Goal: Information Seeking & Learning: Learn about a topic

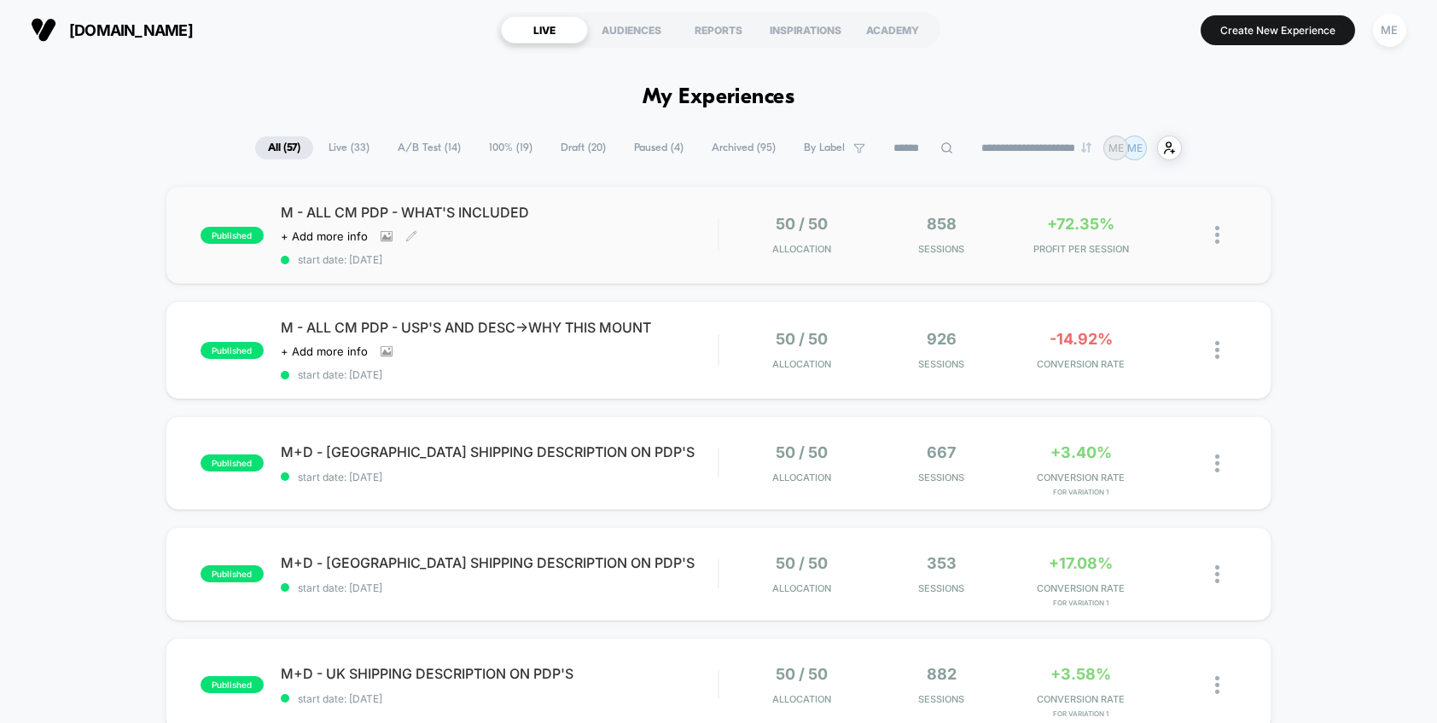
click at [648, 230] on div "M - ALL CM PDP - WHAT'S INCLUDED Click to view images Click to edit experience …" at bounding box center [500, 235] width 438 height 62
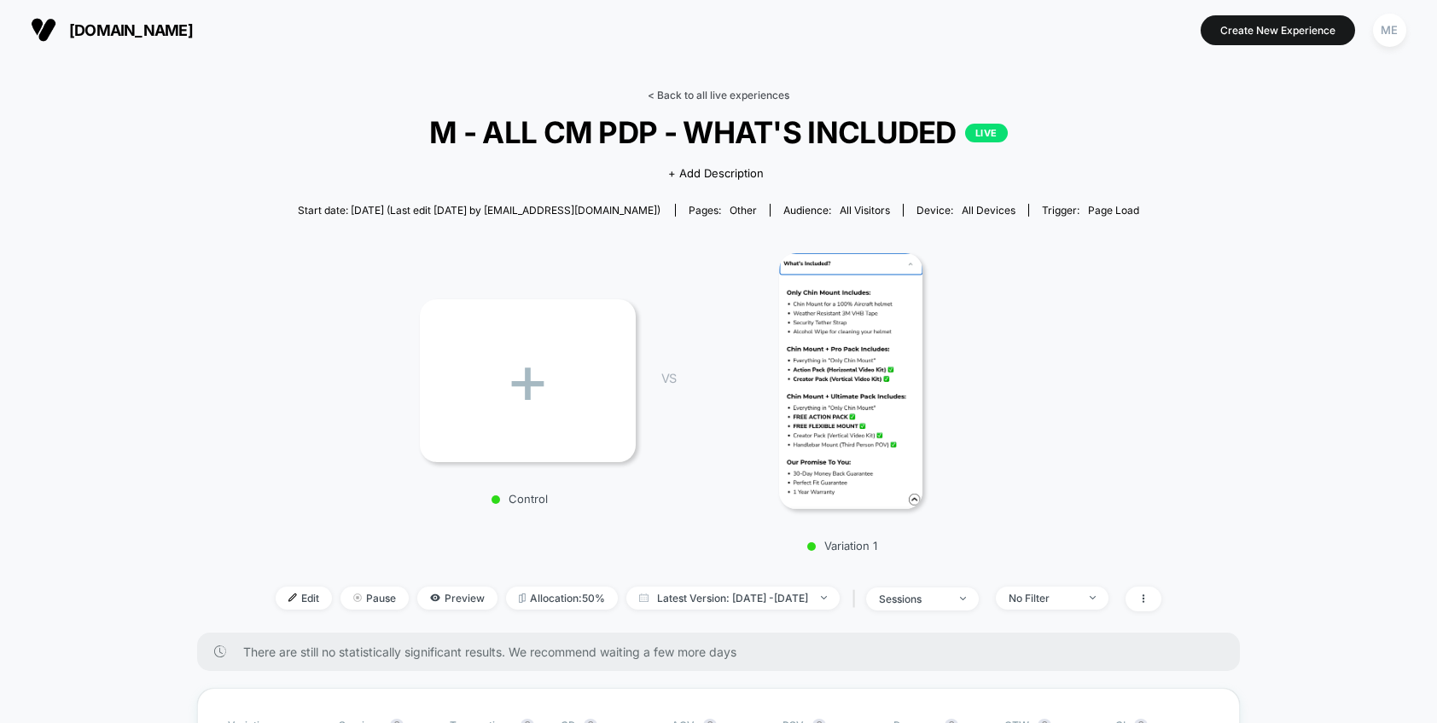
click at [702, 92] on link "< Back to all live experiences" at bounding box center [719, 95] width 142 height 13
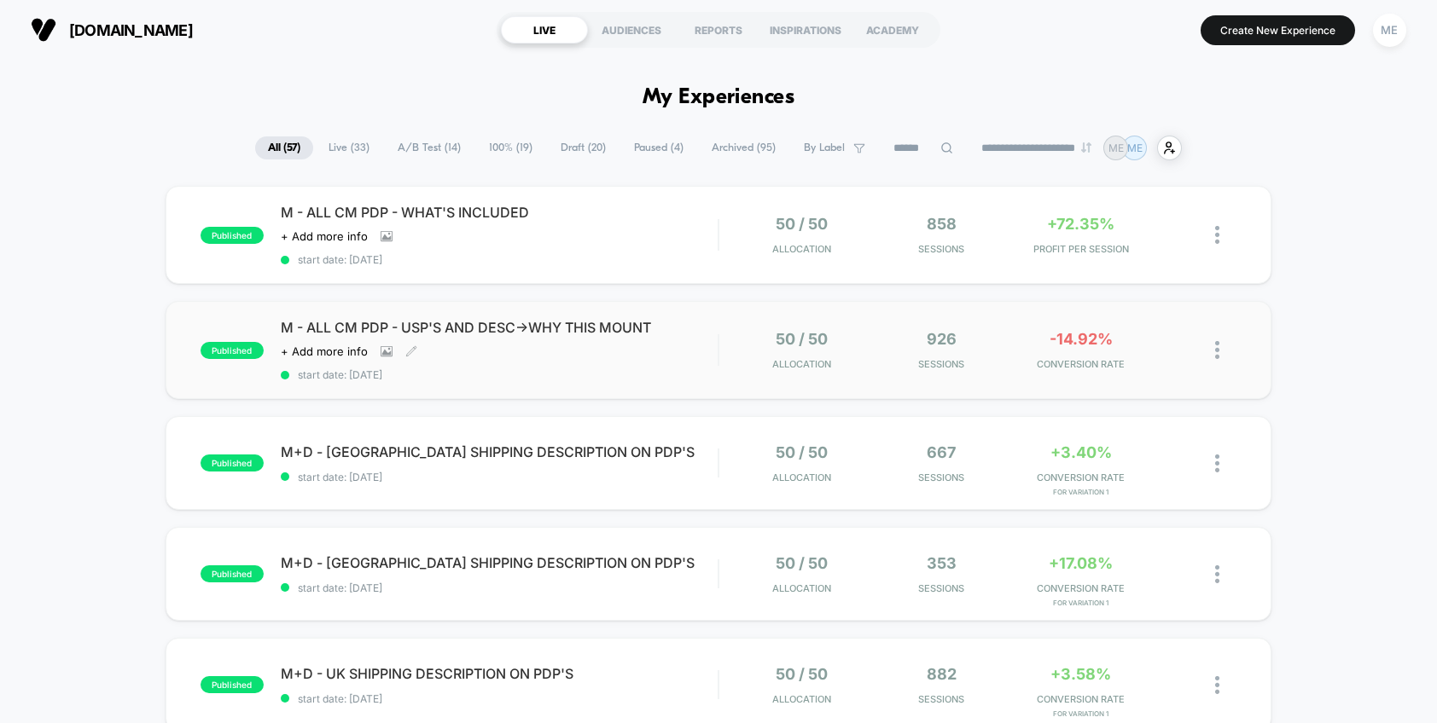
click at [708, 346] on div "M - ALL CM PDP - USP'S AND DESC->WHY THIS MOUNT Click to view images Click to e…" at bounding box center [500, 350] width 438 height 62
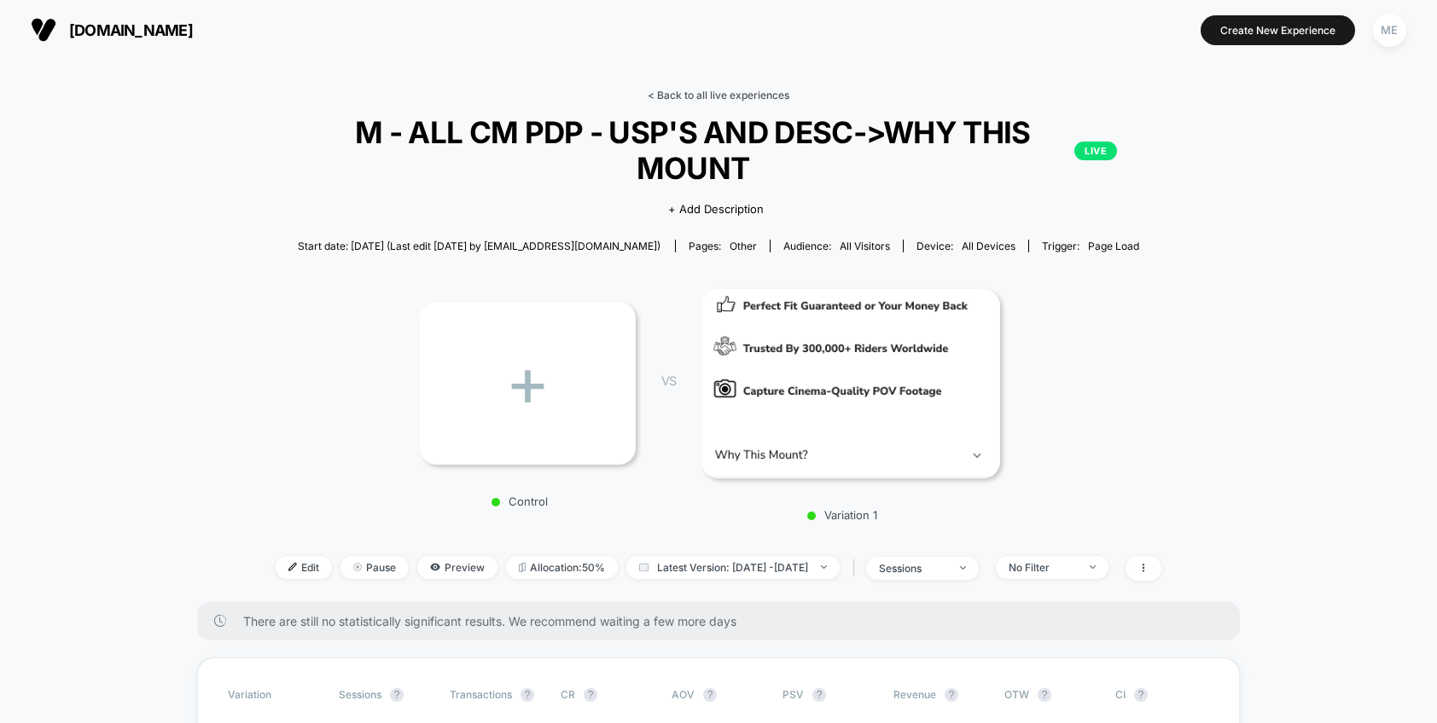
click at [731, 93] on link "< Back to all live experiences" at bounding box center [719, 95] width 142 height 13
